Goal: Information Seeking & Learning: Find specific fact

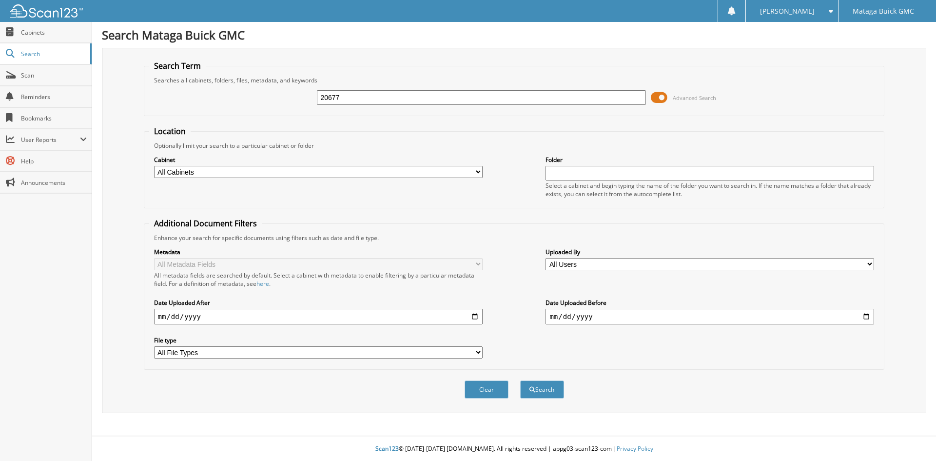
type input "20677"
click at [520, 380] on button "Search" at bounding box center [542, 389] width 44 height 18
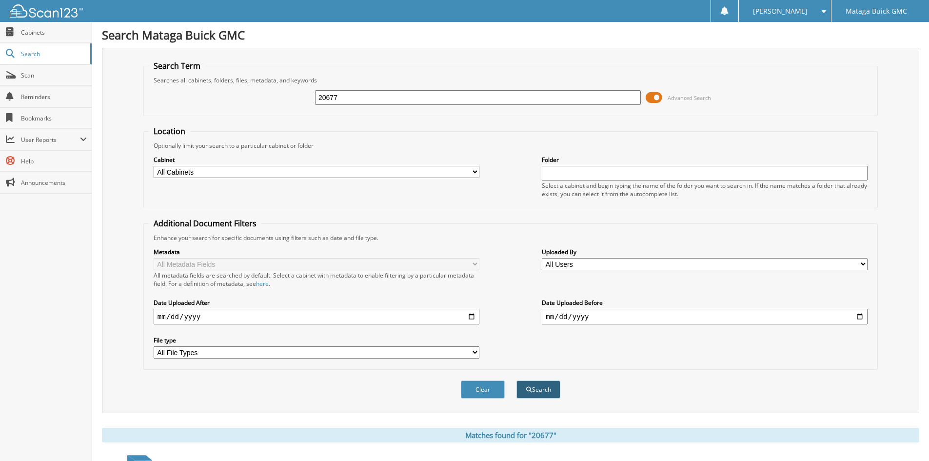
click at [535, 398] on button "Search" at bounding box center [538, 389] width 44 height 18
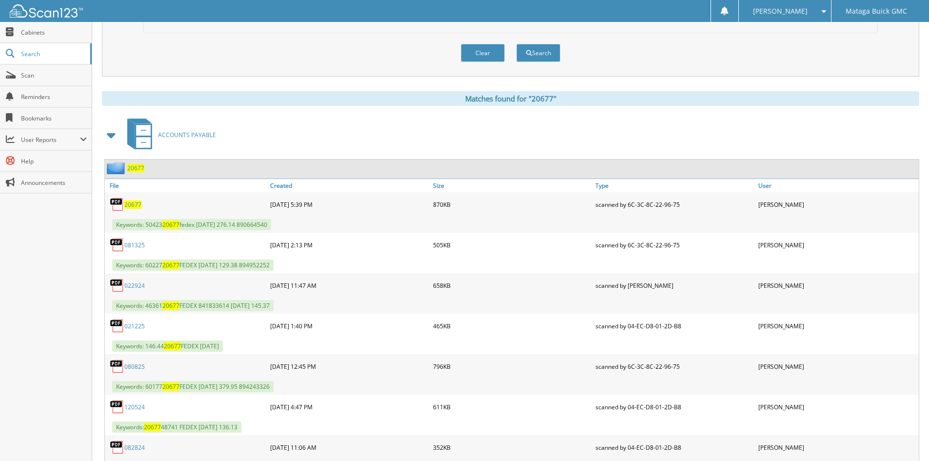
scroll to position [341, 0]
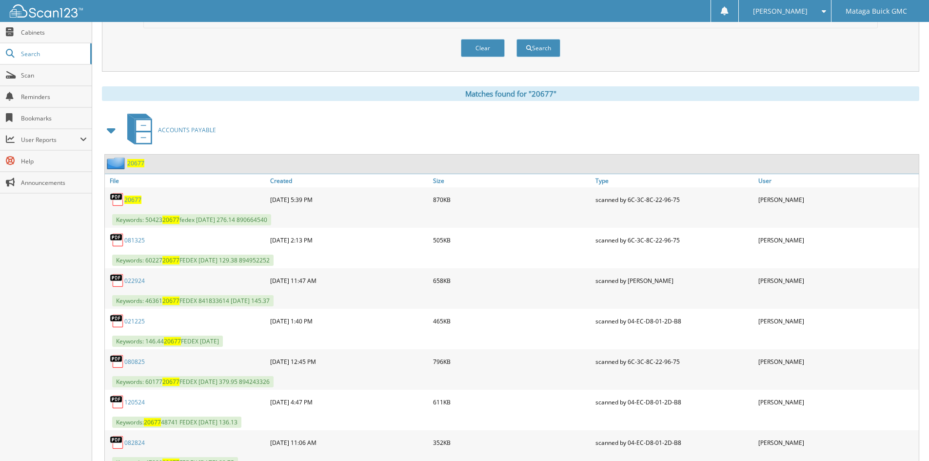
click at [138, 202] on span "20677" at bounding box center [132, 200] width 17 height 8
click at [149, 260] on span "Keywords: 60227 20677 FEDEX [DATE] 129.38 894952252" at bounding box center [192, 260] width 161 height 11
click at [186, 240] on div "081325" at bounding box center [186, 240] width 163 height 20
click at [138, 240] on link "081325" at bounding box center [134, 240] width 20 height 8
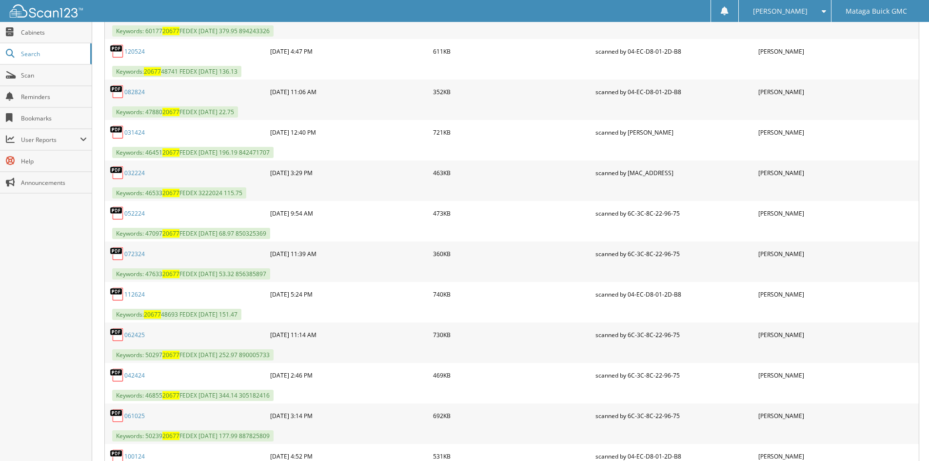
scroll to position [731, 0]
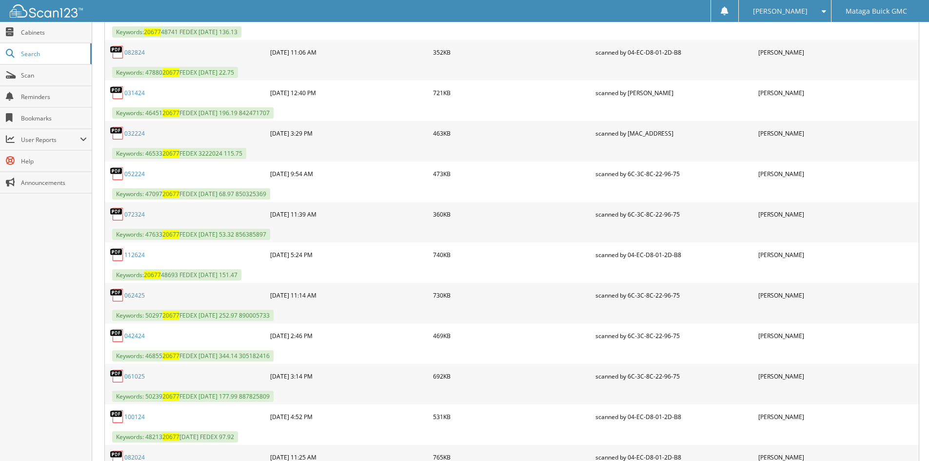
click at [136, 173] on link "052224" at bounding box center [134, 174] width 20 height 8
click at [137, 377] on link "061025" at bounding box center [134, 376] width 20 height 8
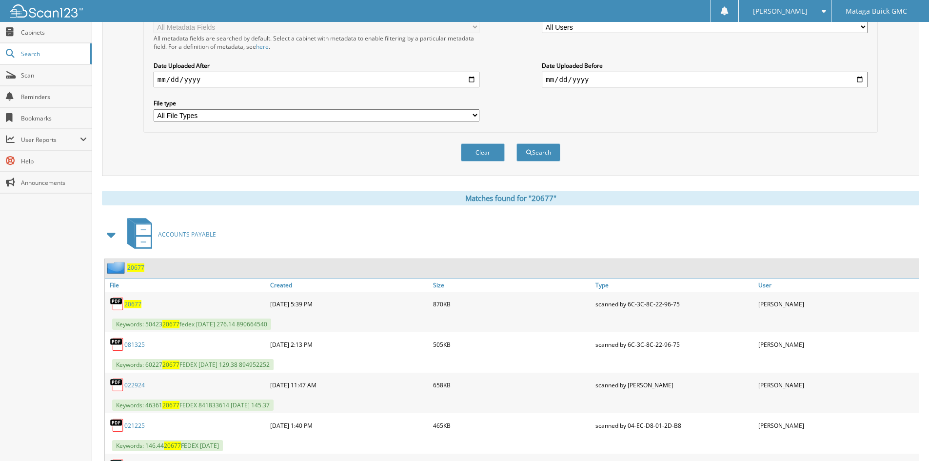
scroll to position [390, 0]
